Goal: Navigation & Orientation: Find specific page/section

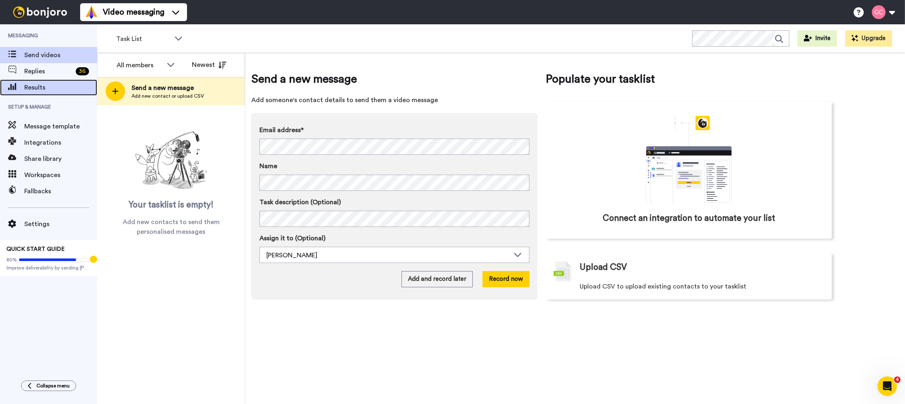
click at [54, 90] on span "Results" at bounding box center [60, 88] width 73 height 10
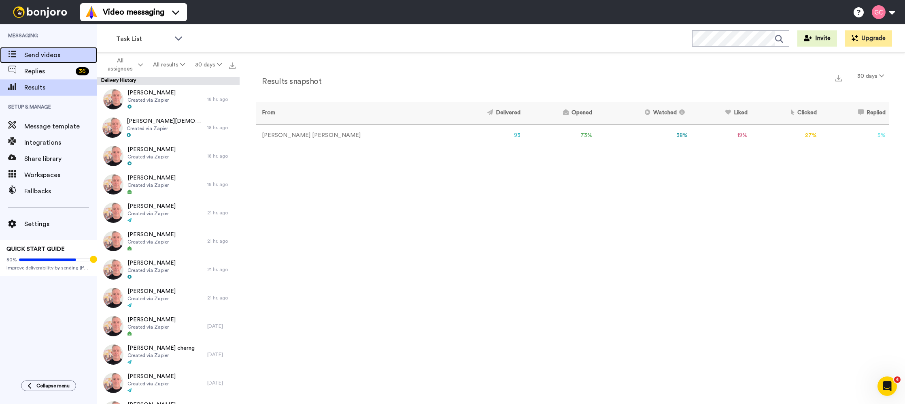
click at [55, 54] on span "Send videos" at bounding box center [60, 55] width 73 height 10
